Goal: Information Seeking & Learning: Learn about a topic

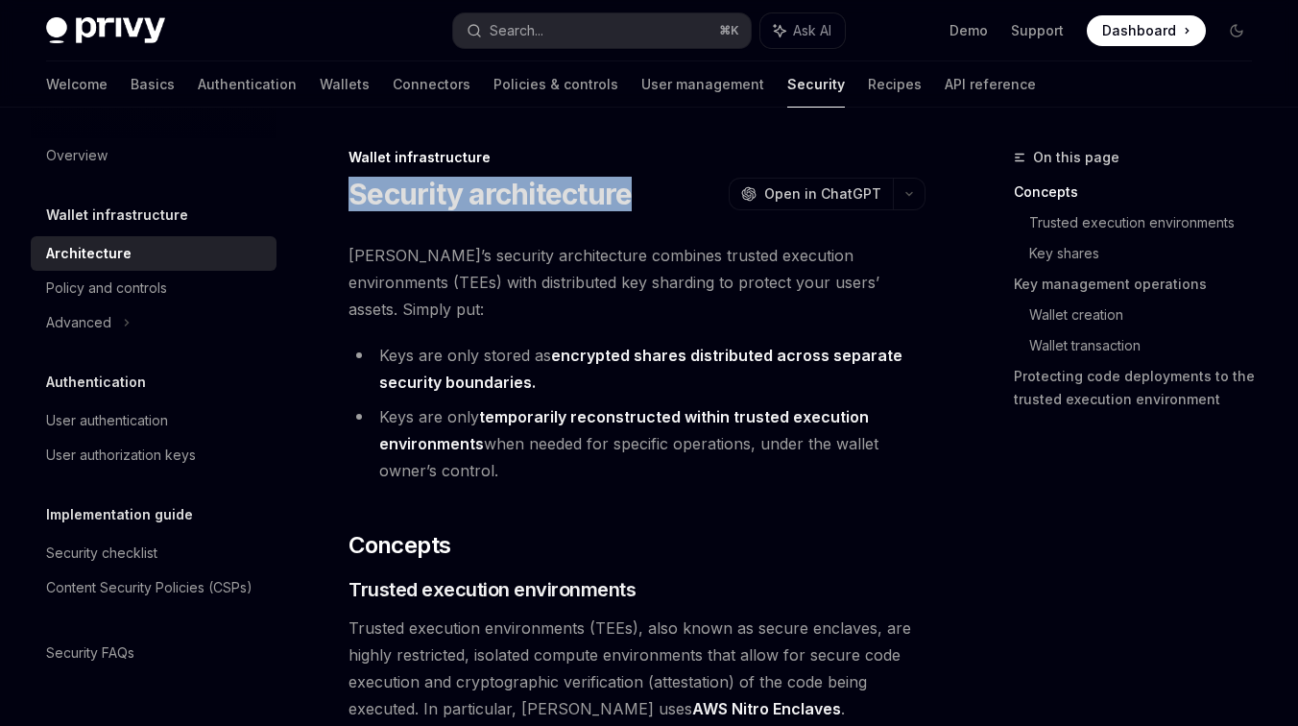
drag, startPoint x: 350, startPoint y: 191, endPoint x: 624, endPoint y: 192, distance: 273.6
click at [624, 192] on h1 "Security architecture" at bounding box center [489, 194] width 283 height 35
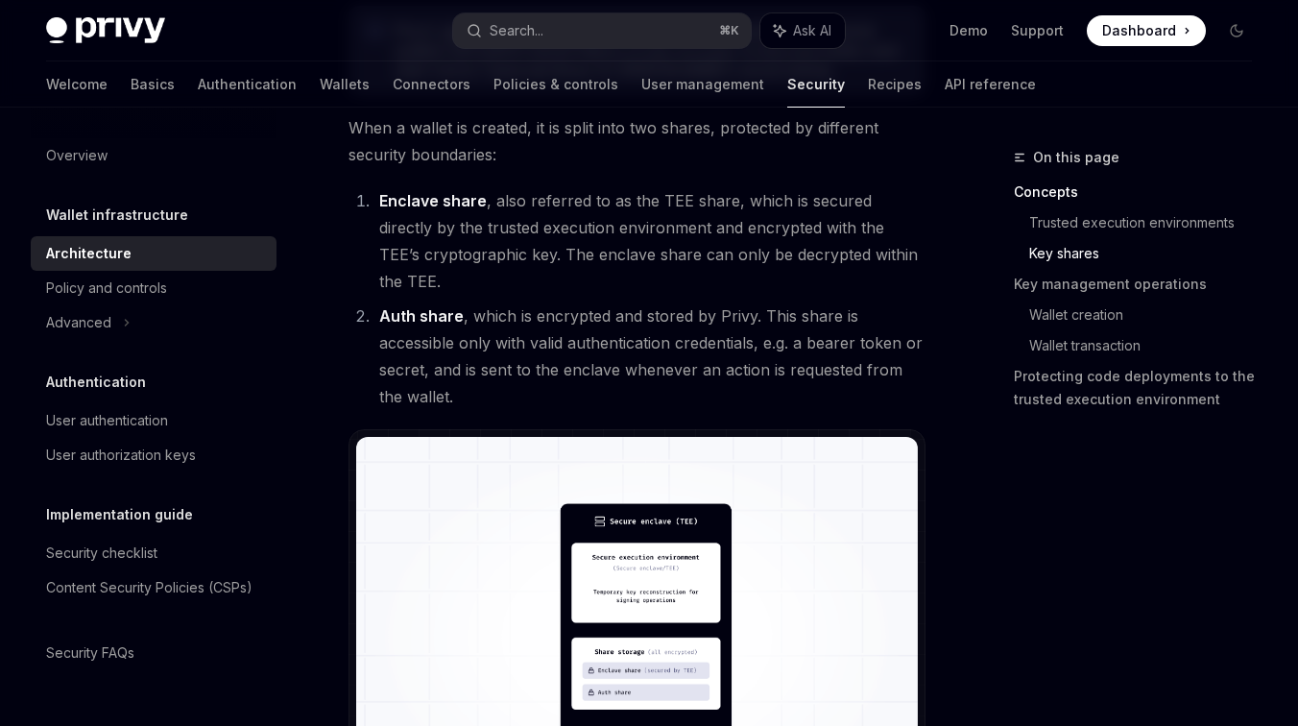
scroll to position [1638, 0]
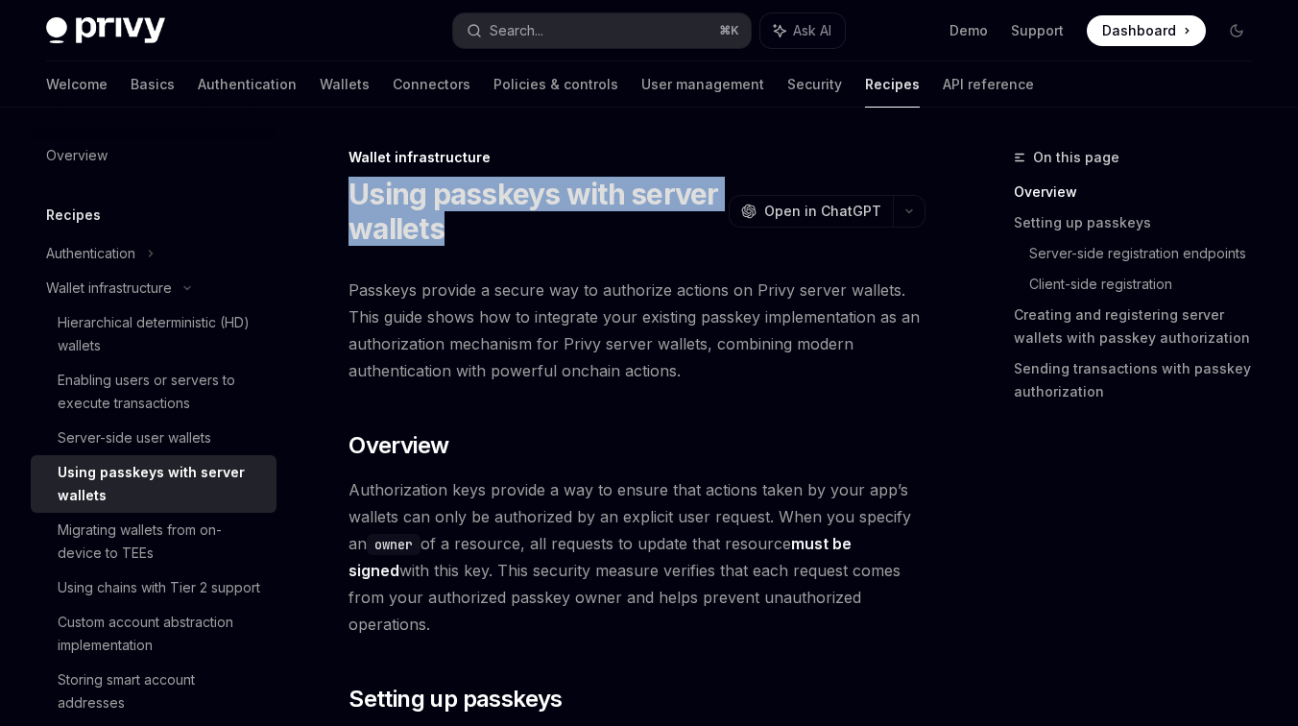
drag, startPoint x: 352, startPoint y: 200, endPoint x: 452, endPoint y: 241, distance: 108.0
click at [452, 241] on h1 "Using passkeys with server wallets" at bounding box center [534, 211] width 372 height 69
